Goal: Check status: Check status

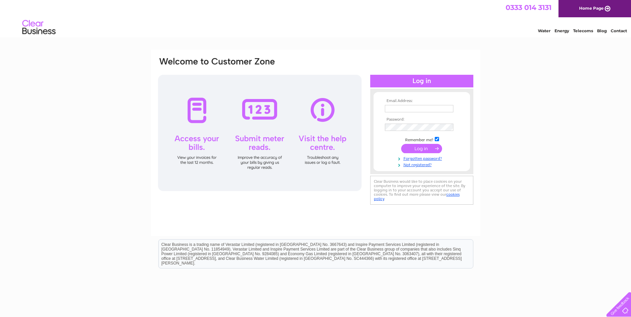
type input "[EMAIL_ADDRESS][DOMAIN_NAME]"
click at [425, 147] on input "submit" at bounding box center [421, 148] width 41 height 9
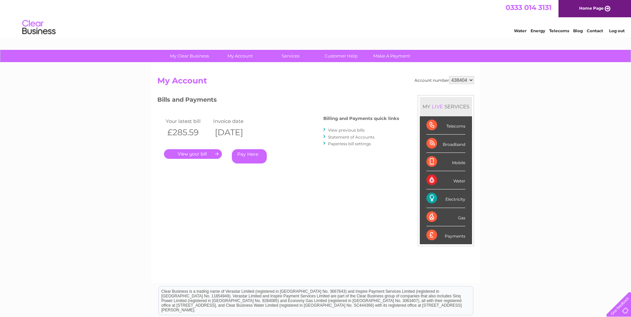
click at [200, 155] on link "." at bounding box center [193, 154] width 58 height 10
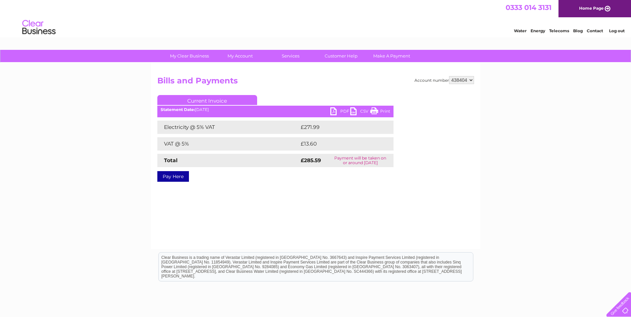
click at [470, 79] on select "438404" at bounding box center [461, 80] width 25 height 8
click at [559, 119] on div "My Clear Business Login Details My Details My Preferences Link Account My Accou…" at bounding box center [315, 206] width 631 height 313
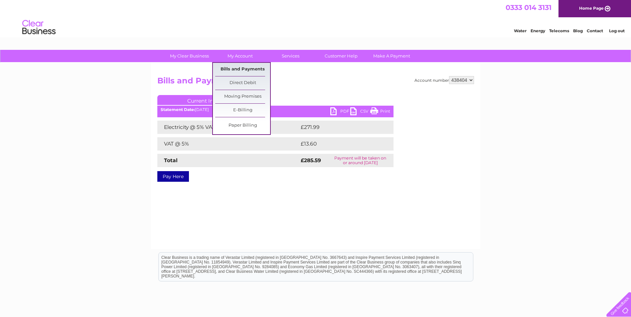
click at [244, 70] on link "Bills and Payments" at bounding box center [242, 69] width 55 height 13
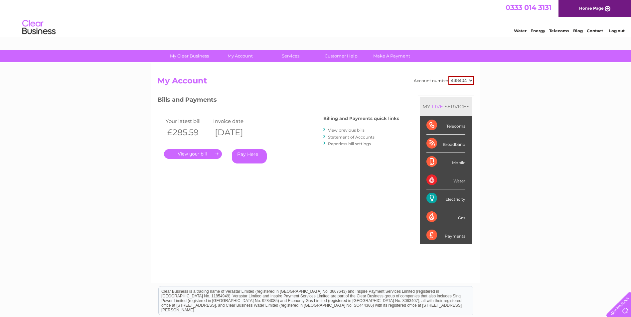
click at [454, 200] on div "Electricity" at bounding box center [445, 198] width 39 height 18
click at [210, 155] on link "." at bounding box center [193, 154] width 58 height 10
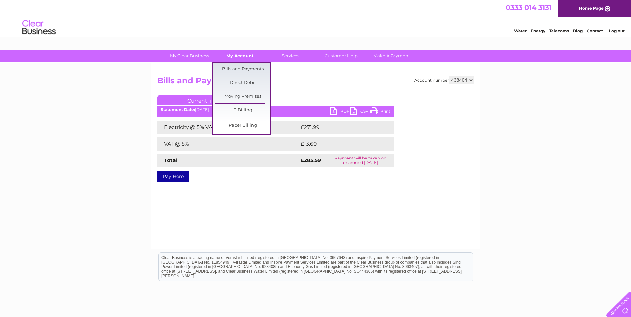
click at [234, 56] on link "My Account" at bounding box center [239, 56] width 55 height 12
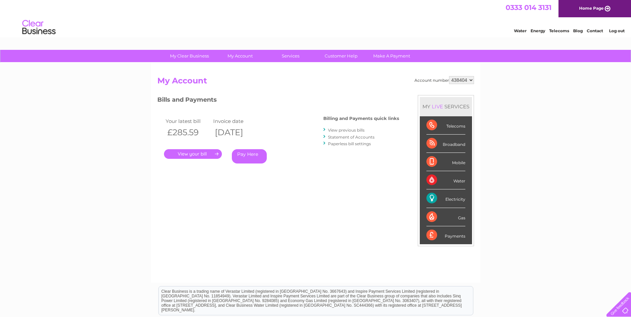
click at [350, 138] on link "Statement of Accounts" at bounding box center [351, 137] width 47 height 5
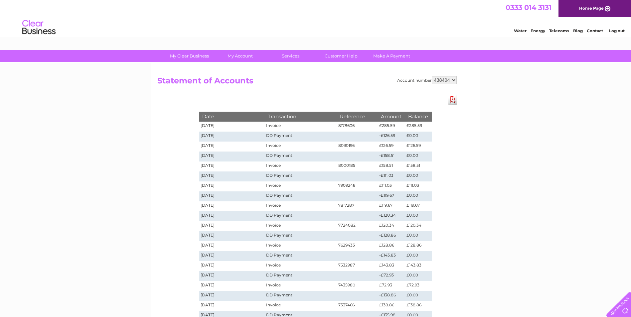
click at [91, 71] on div "My Clear Business Login Details My Details My Preferences Link Account My Accou…" at bounding box center [315, 251] width 631 height 402
